Goal: Check status: Check status

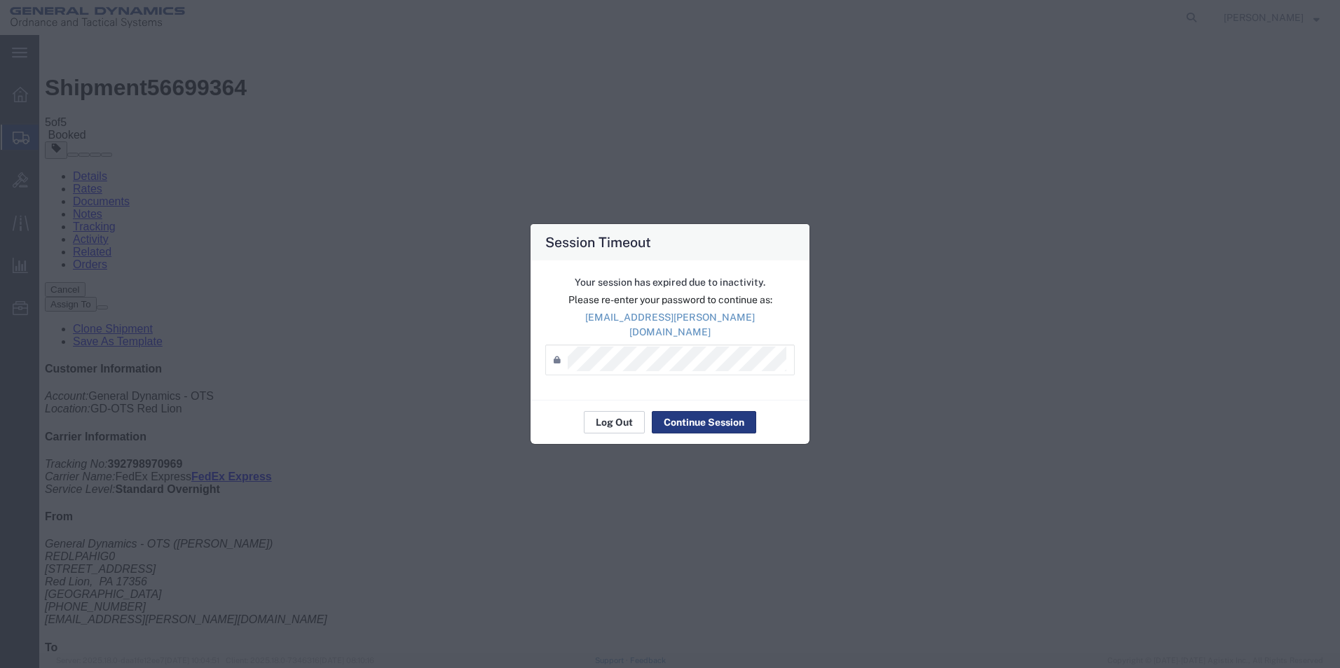
click at [620, 411] on button "Log Out" at bounding box center [614, 422] width 61 height 22
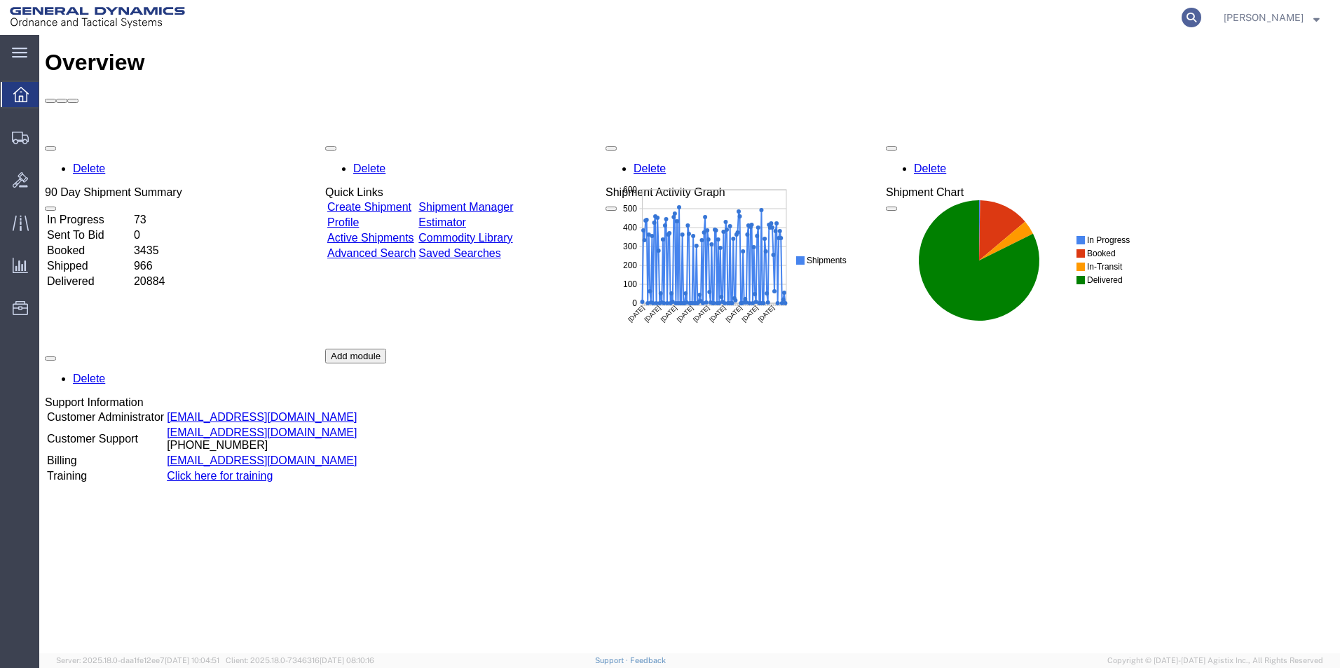
click at [1198, 18] on icon at bounding box center [1191, 18] width 20 height 20
type input "392798970969"
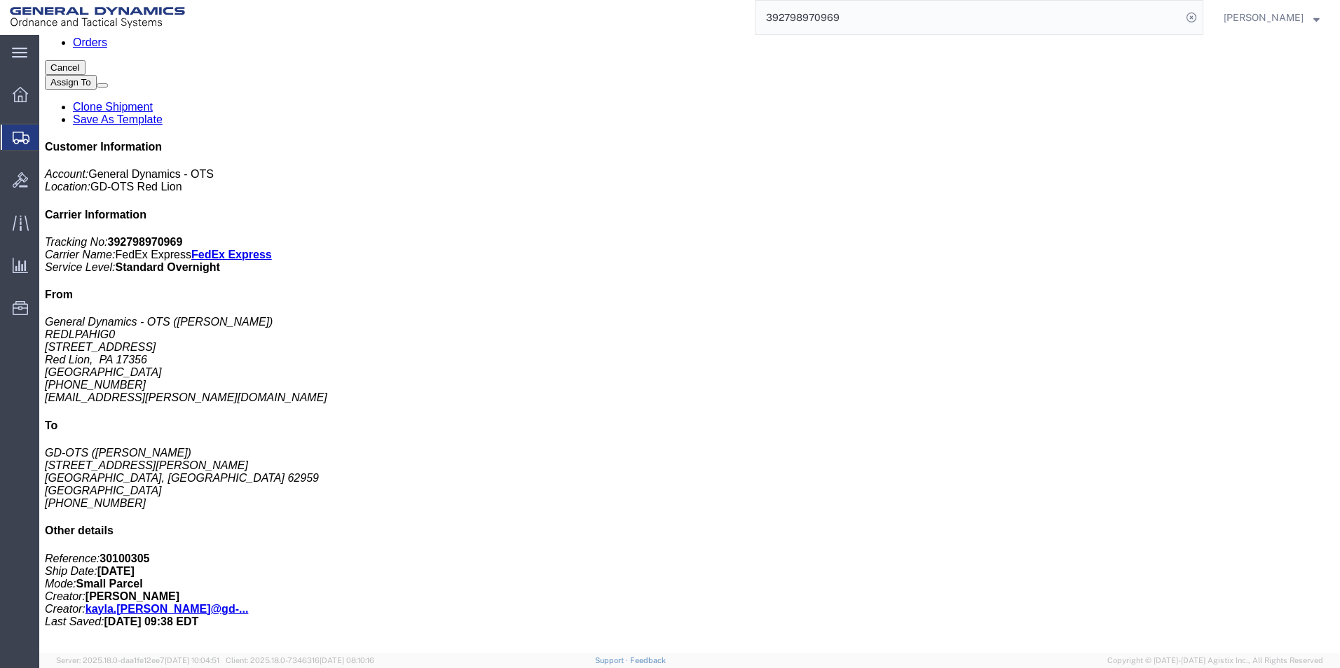
scroll to position [210, 0]
click div "1 Skid(s)"
click span "button"
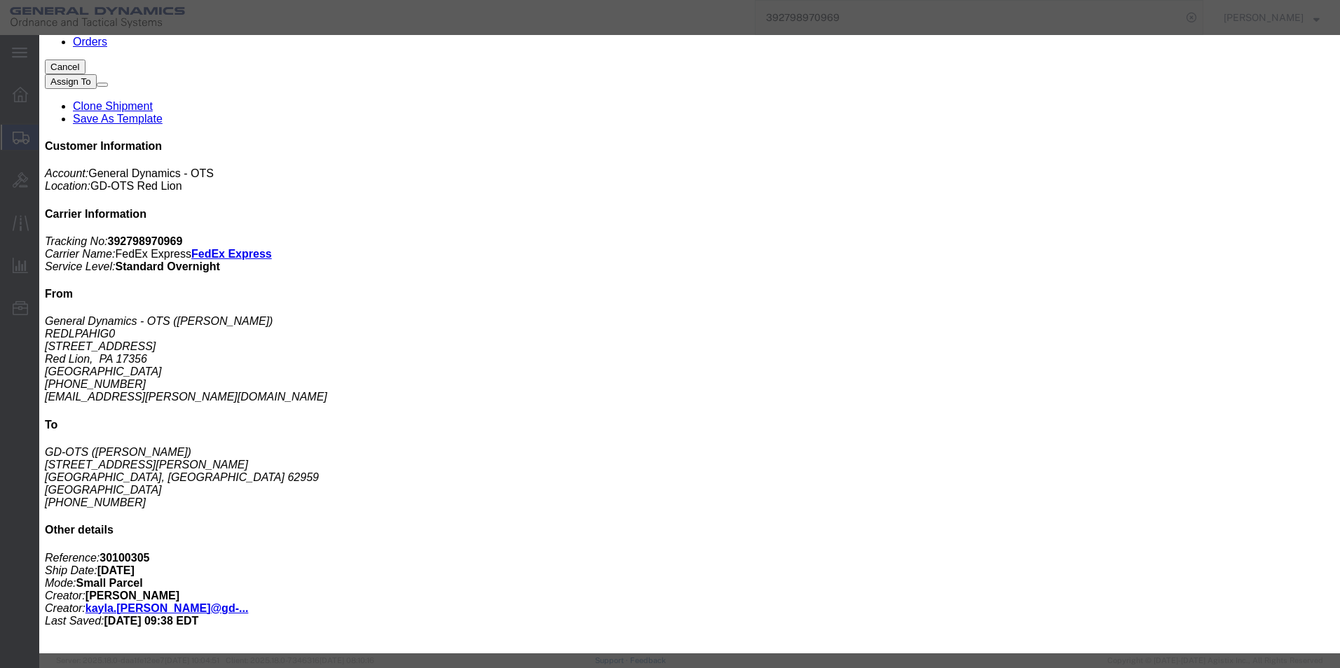
click button "Close"
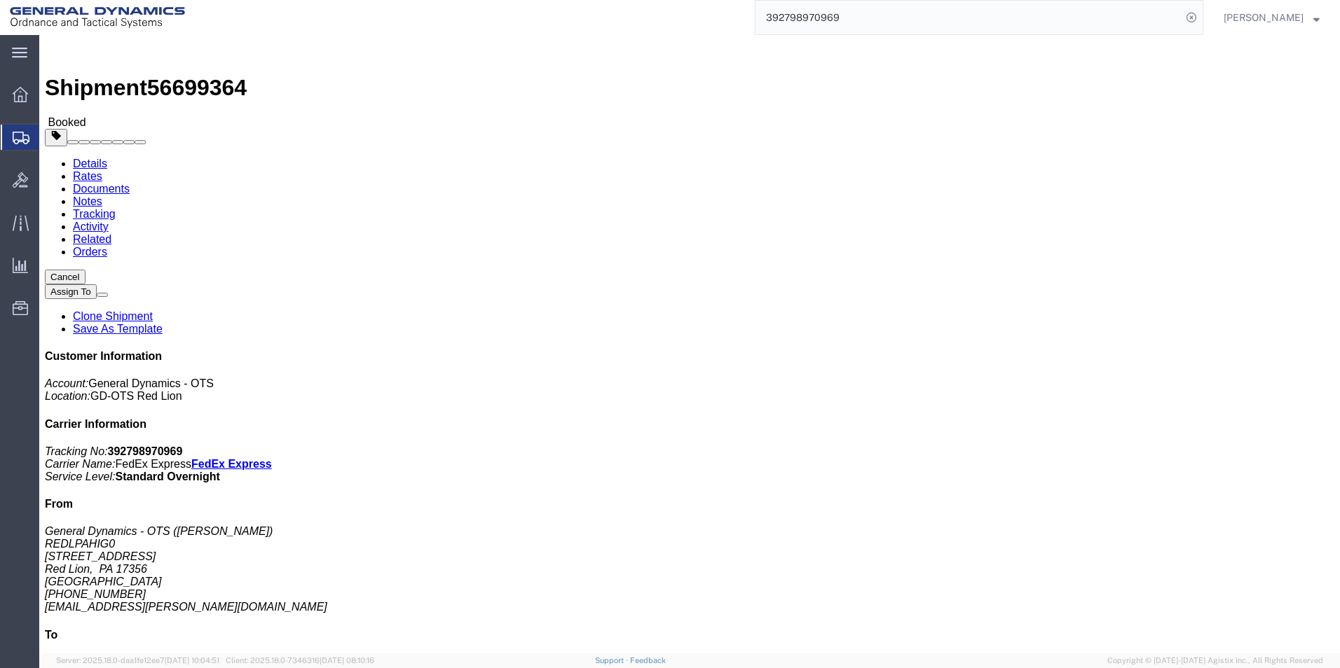
scroll to position [270, 0]
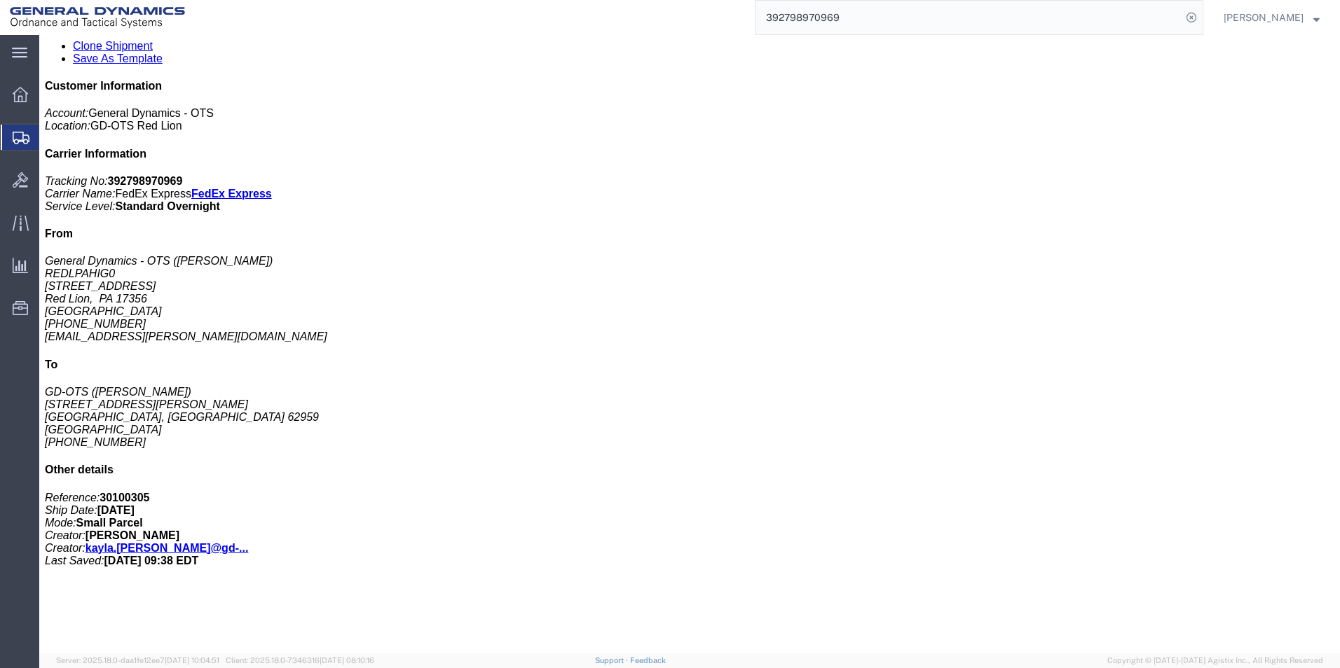
click link "Documents"
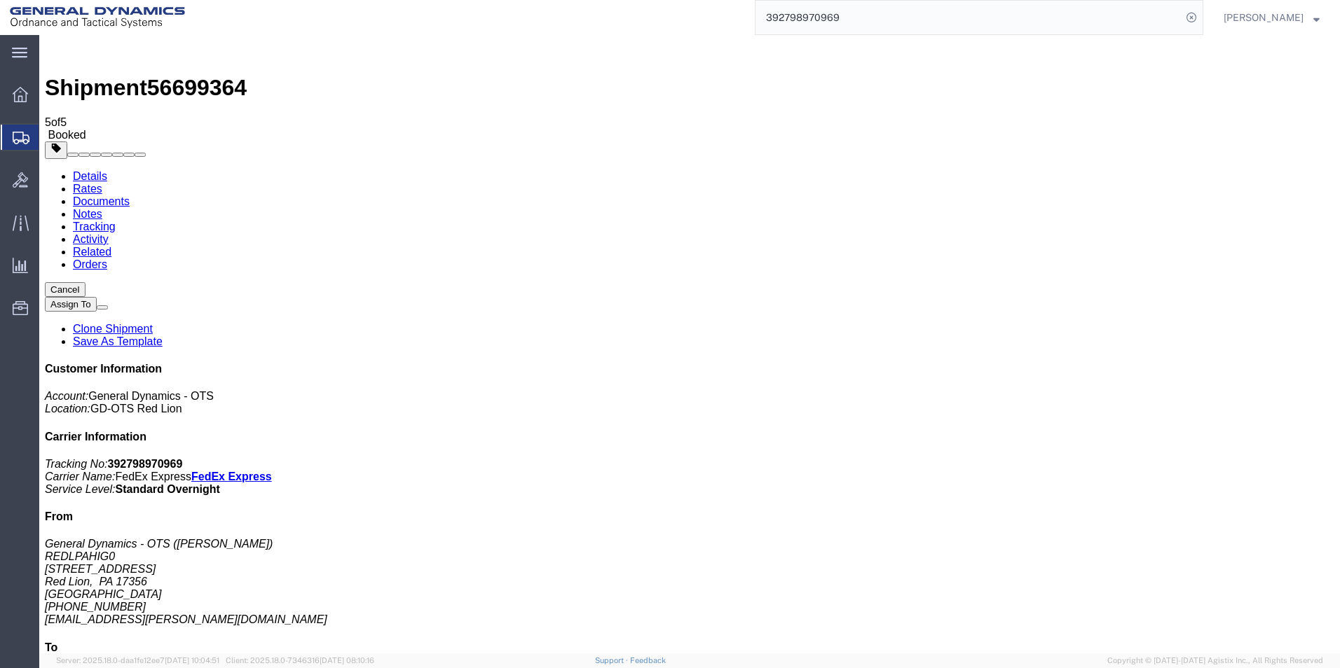
drag, startPoint x: 582, startPoint y: 305, endPoint x: 547, endPoint y: 318, distance: 37.5
